Goal: Task Accomplishment & Management: Use online tool/utility

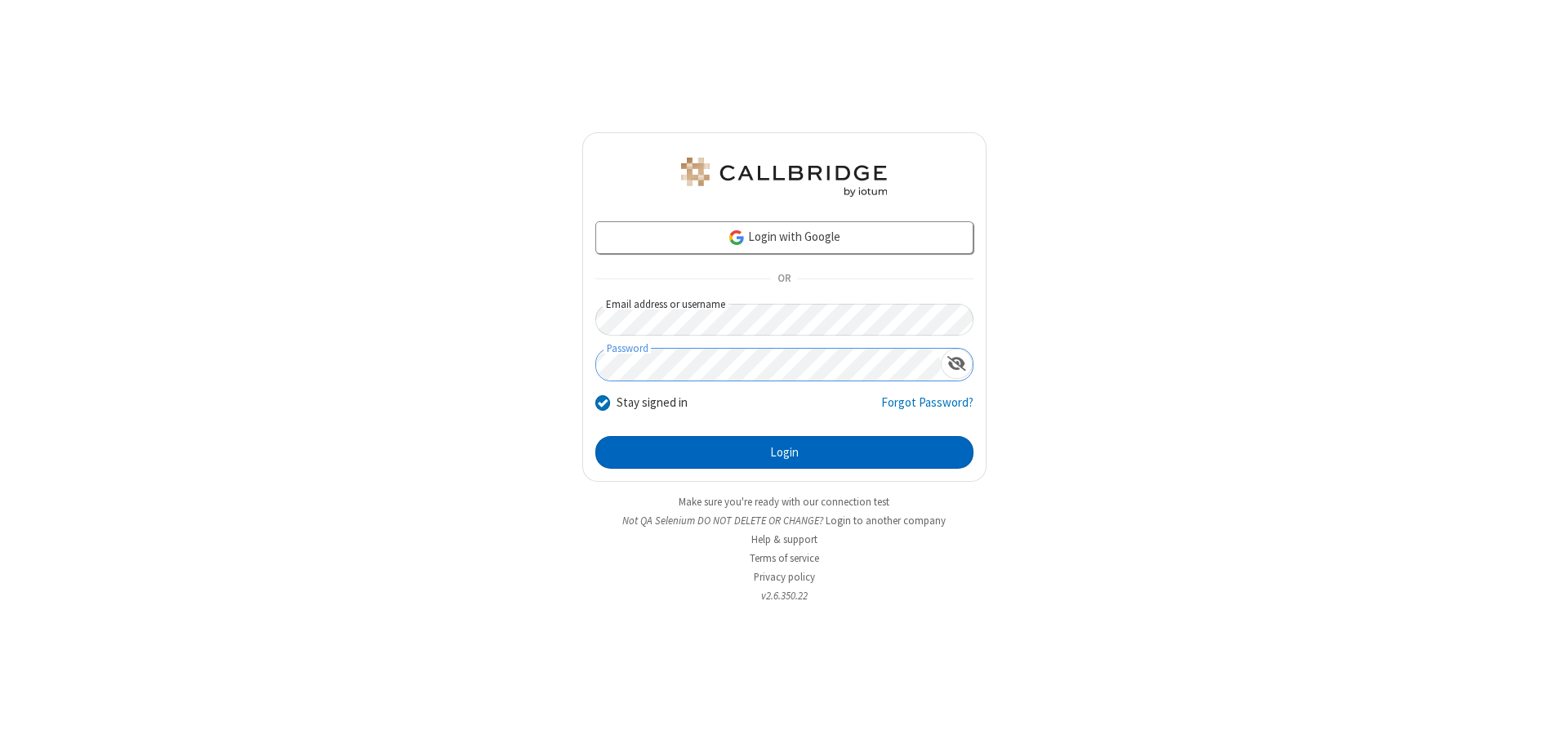
click at [784, 452] on button "Login" at bounding box center [785, 452] width 379 height 33
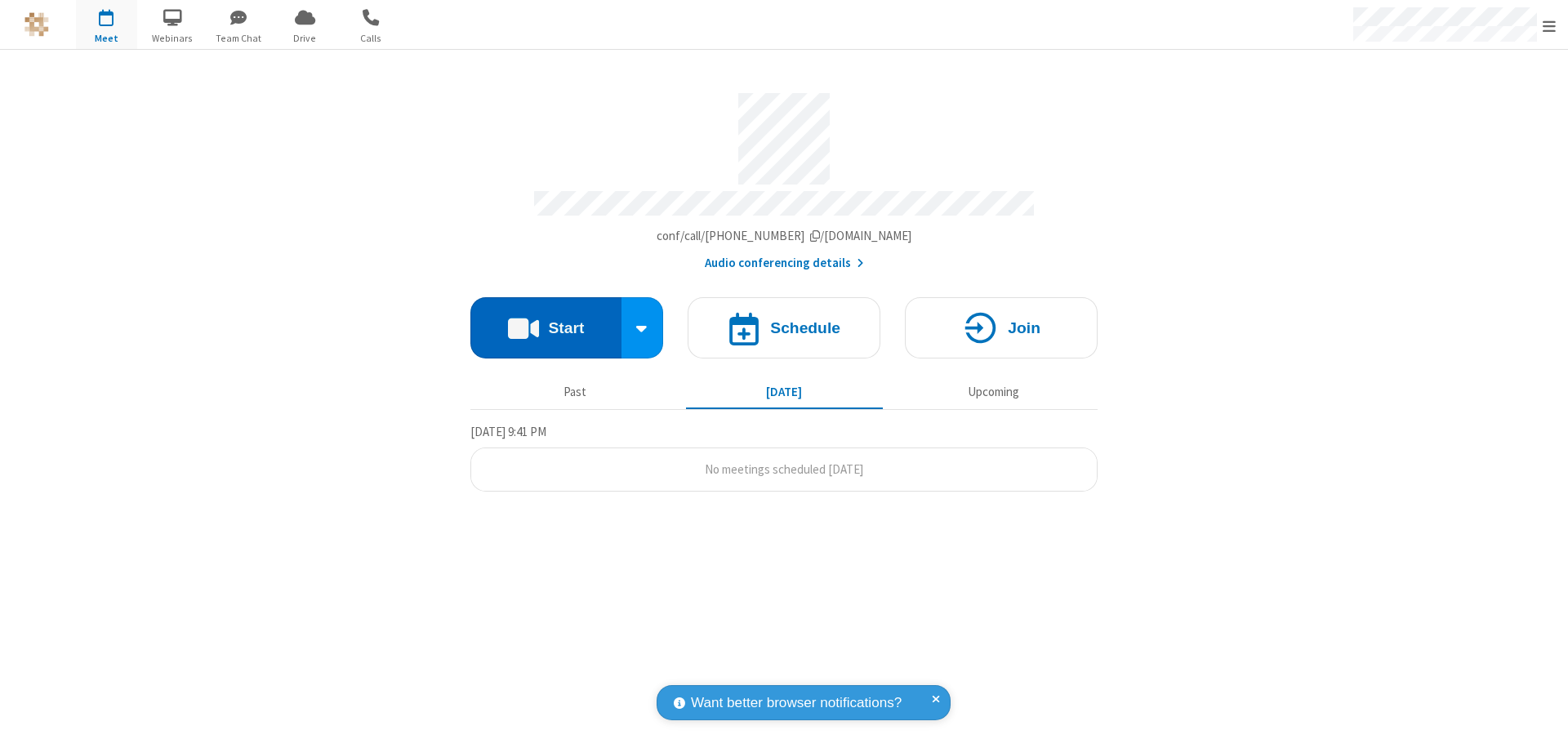
click at [545, 320] on button "Start" at bounding box center [546, 328] width 151 height 61
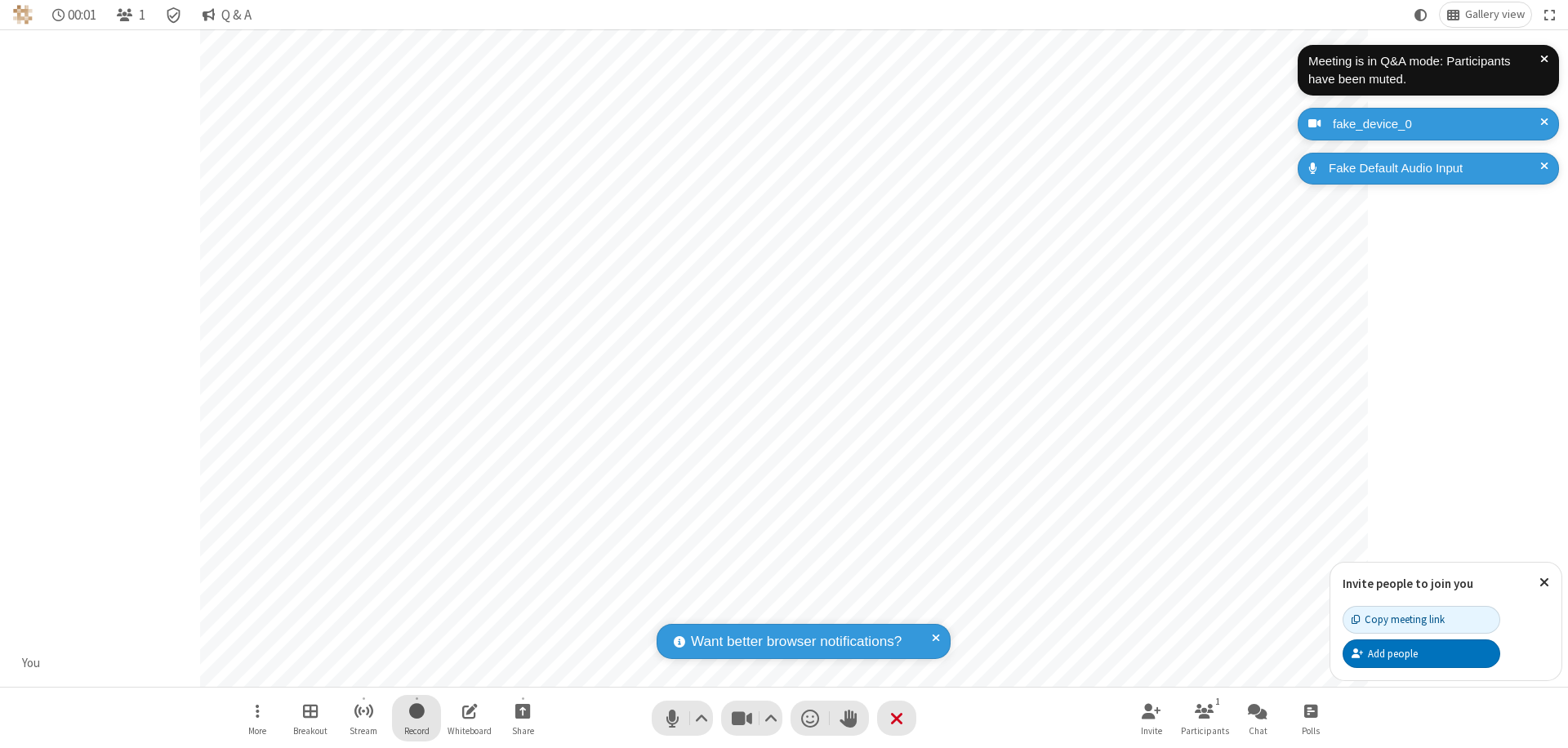
click at [416, 718] on span "Start recording" at bounding box center [417, 711] width 16 height 20
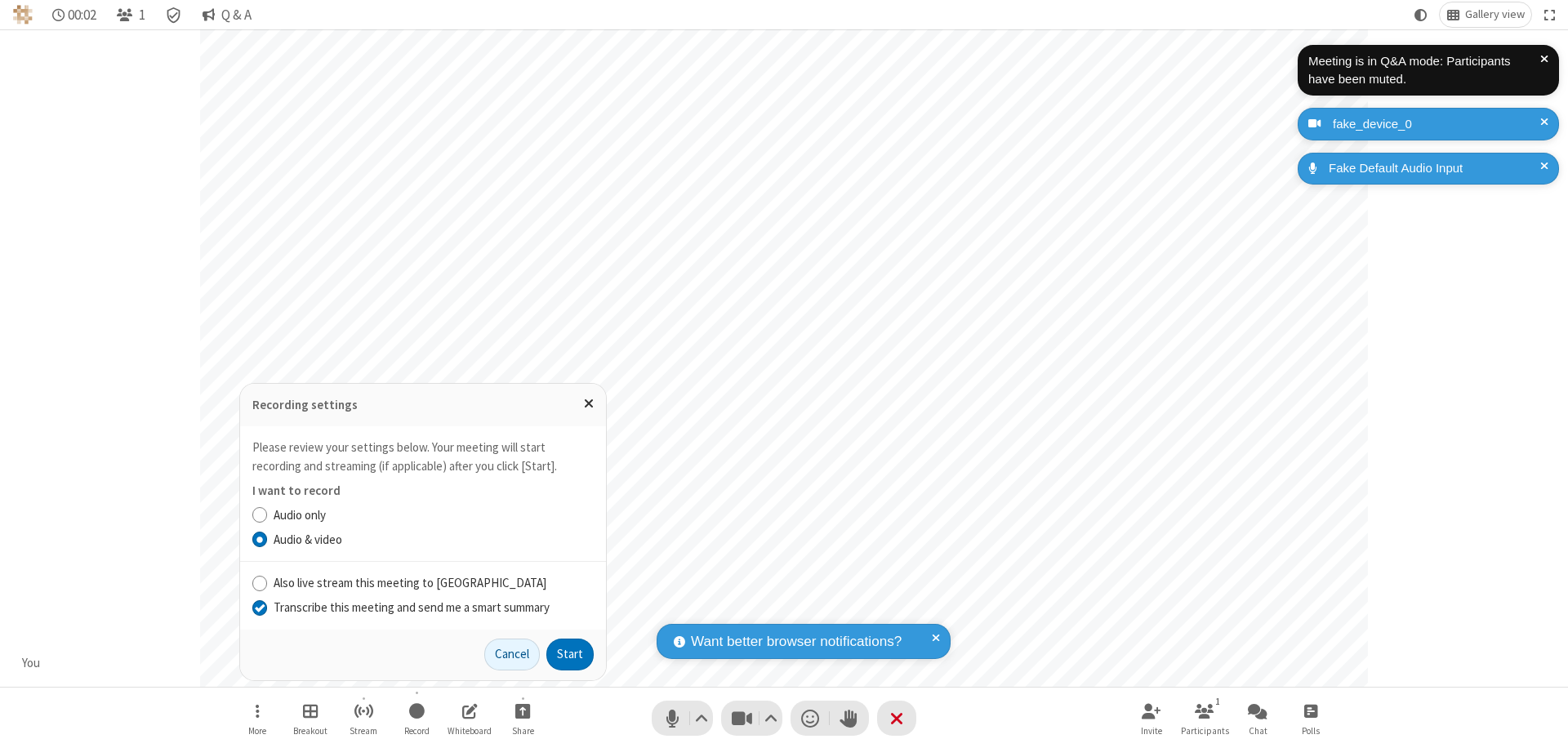
click at [259, 607] on input "Transcribe this meeting and send me a smart summary" at bounding box center [260, 607] width 16 height 17
click at [570, 654] on button "Start" at bounding box center [570, 655] width 48 height 33
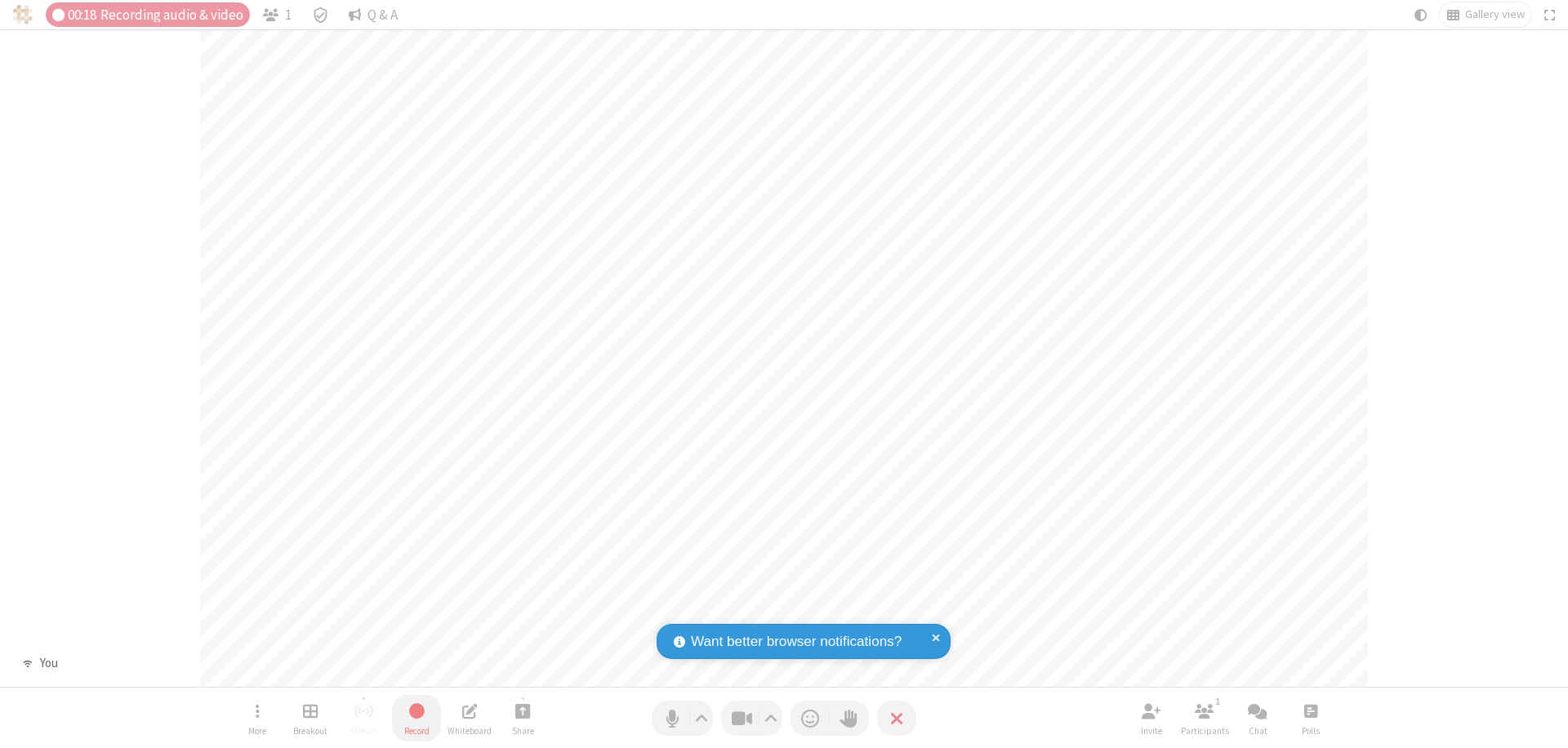
click at [416, 718] on span "Stop recording" at bounding box center [417, 711] width 18 height 20
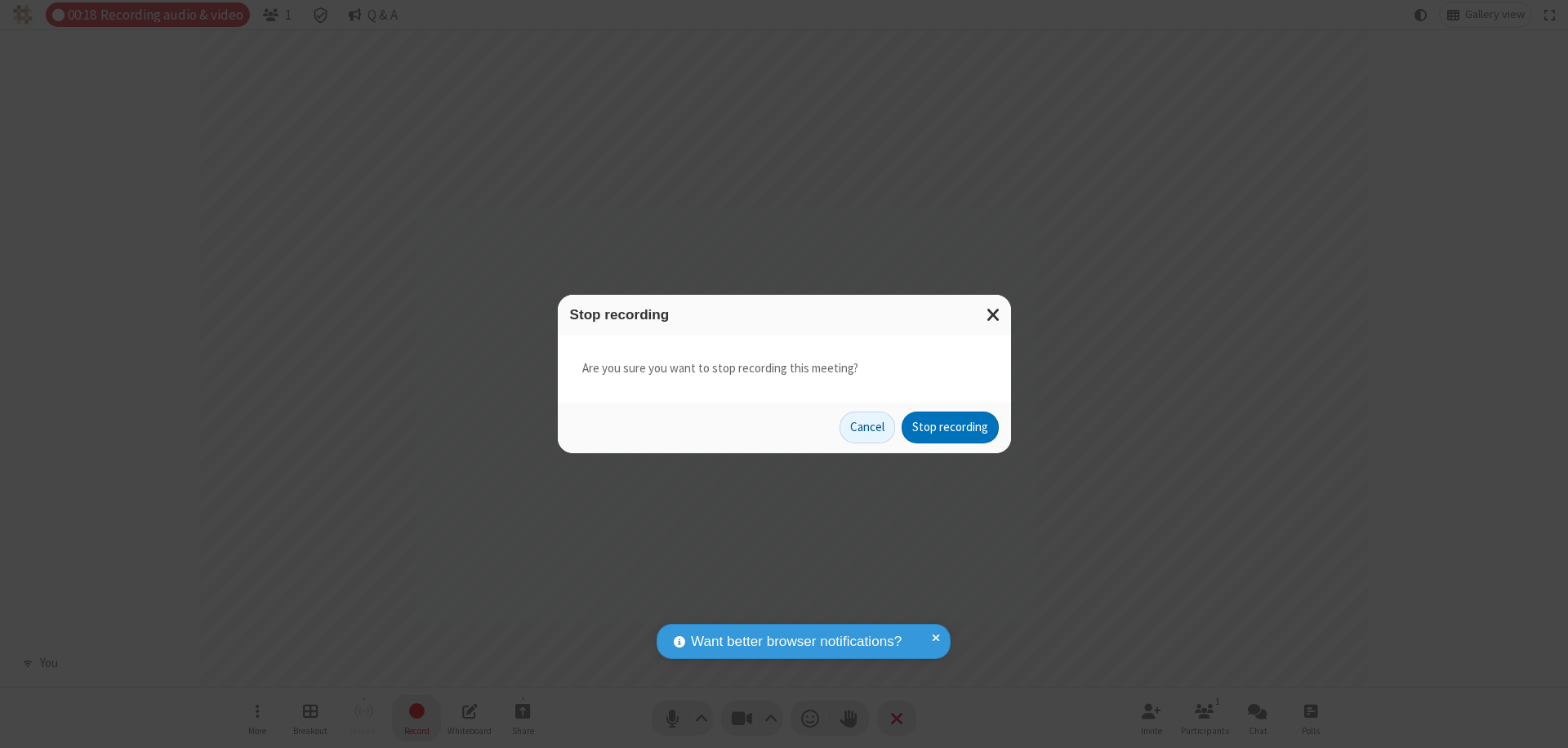
click at [950, 427] on button "Stop recording" at bounding box center [951, 427] width 97 height 33
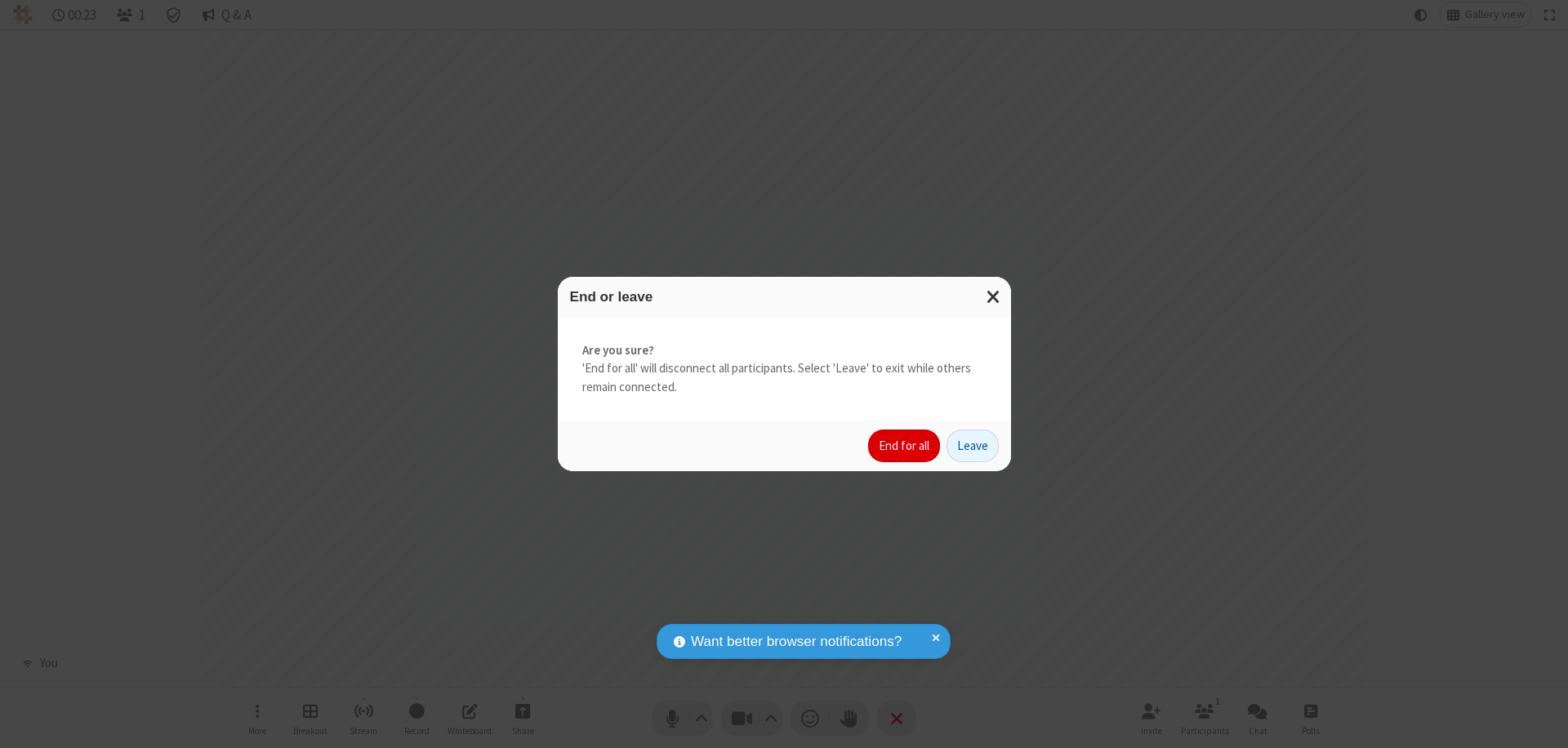
click at [905, 446] on button "End for all" at bounding box center [905, 446] width 72 height 33
